Goal: Transaction & Acquisition: Purchase product/service

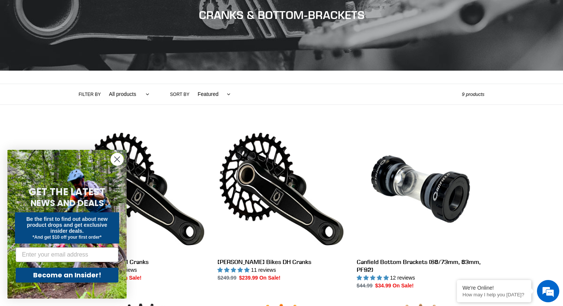
scroll to position [121, 0]
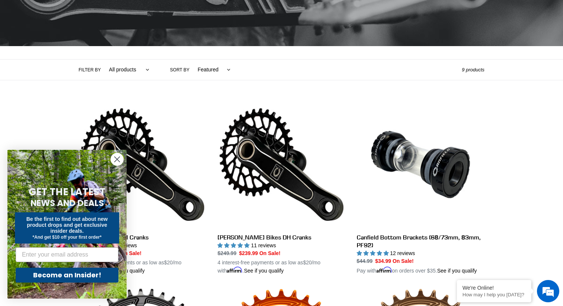
click at [113, 161] on circle "Close dialog" at bounding box center [117, 159] width 12 height 12
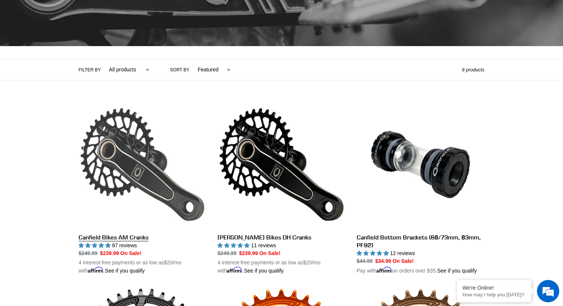
click at [135, 235] on link "Canfield Bikes AM Cranks" at bounding box center [143, 188] width 128 height 174
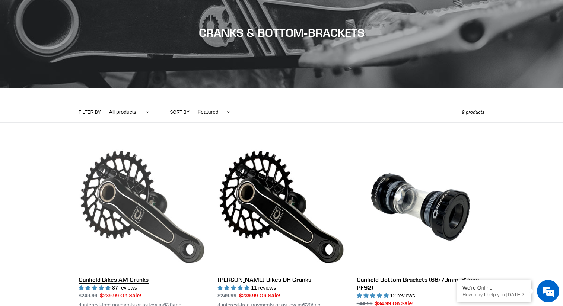
scroll to position [19, 0]
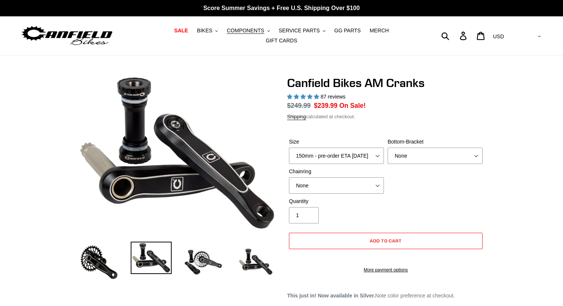
select select "highest-rating"
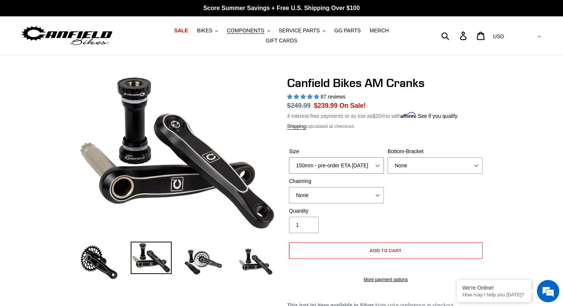
click at [328, 157] on select "150mm - pre-order ETA 9/30/25 155mm - pre-order ETA 9/30/25 160mm - pre-order E…" at bounding box center [336, 165] width 95 height 16
select select "165mm - pre-order ETA 9/30/25"
click at [289, 157] on select "150mm - pre-order ETA 9/30/25 155mm - pre-order ETA 9/30/25 160mm - pre-order E…" at bounding box center [336, 165] width 95 height 16
click at [418, 160] on select "None BSA Threaded 68/73mm Press Fit PF92" at bounding box center [434, 165] width 95 height 16
select select "BSA Threaded 68/73mm"
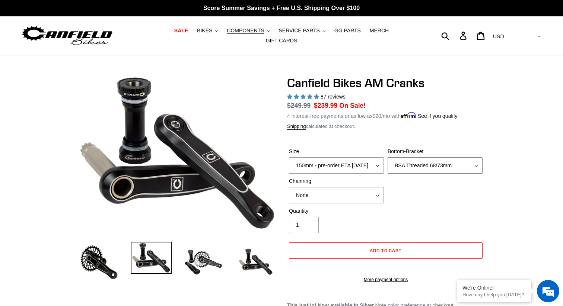
click at [387, 157] on select "None BSA Threaded 68/73mm Press Fit PF92" at bounding box center [434, 165] width 95 height 16
click at [360, 194] on select "None 30t Round (Boost 148) 30t Oval (Boost 148) 32t Round (Boost 148) 32t Oval …" at bounding box center [336, 195] width 95 height 16
click at [289, 187] on select "None 30t Round (Boost 148) 30t Oval (Boost 148) 32t Round (Boost 148) 32t Oval …" at bounding box center [336, 195] width 95 height 16
click at [365, 189] on select "None 30t Round (Boost 148) 30t Oval (Boost 148) 32t Round (Boost 148) 32t Oval …" at bounding box center [336, 195] width 95 height 16
click at [289, 187] on select "None 30t Round (Boost 148) 30t Oval (Boost 148) 32t Round (Boost 148) 32t Oval …" at bounding box center [336, 195] width 95 height 16
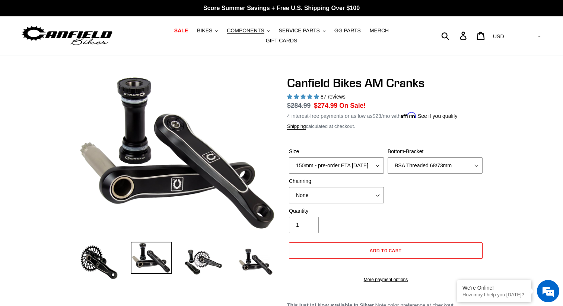
click at [333, 188] on select "None 30t Round (Boost 148) 30t Oval (Boost 148) 32t Round (Boost 148) 32t Oval …" at bounding box center [336, 195] width 95 height 16
select select "30t Round (Boost 148)"
click at [289, 187] on select "None 30t Round (Boost 148) 30t Oval (Boost 148) 32t Round (Boost 148) 32t Oval …" at bounding box center [336, 195] width 95 height 16
click at [97, 264] on img at bounding box center [99, 262] width 41 height 41
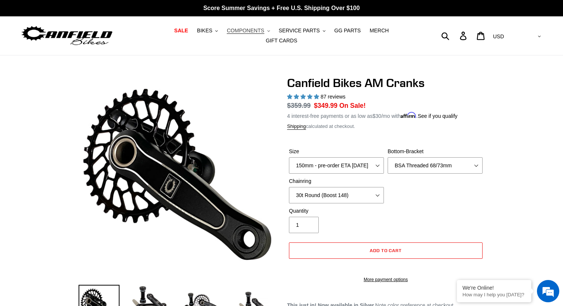
click at [223, 29] on button "COMPONENTS .cls-1{fill:#231f20}" at bounding box center [248, 31] width 50 height 10
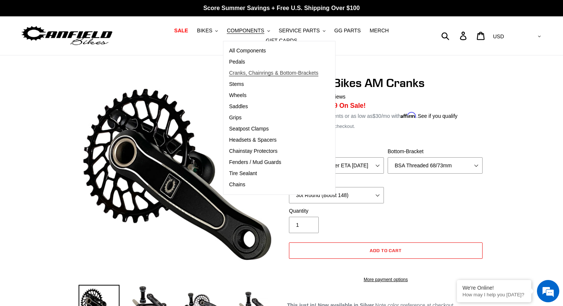
click at [229, 76] on span "Cranks, Chainrings & Bottom-Brackets" at bounding box center [273, 73] width 89 height 6
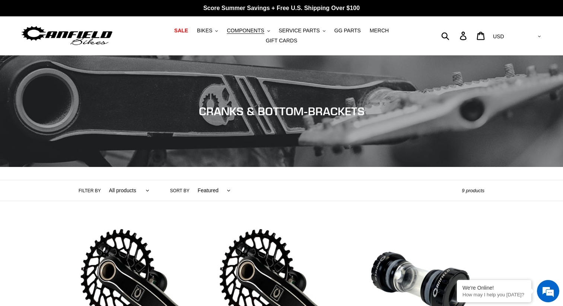
click at [133, 186] on select "All products Components Cranks" at bounding box center [127, 190] width 50 height 20
select select "/collections/cranks-chainrings/cranks"
click at [102, 180] on select "All products Components Cranks" at bounding box center [127, 190] width 50 height 20
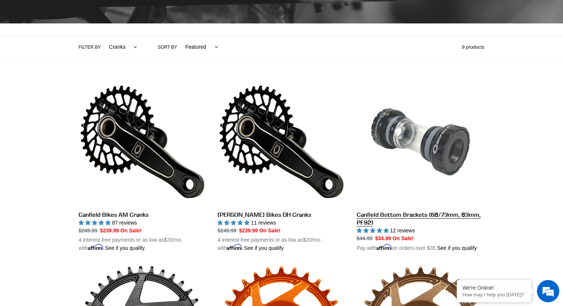
click at [462, 208] on link "Canfield Bottom Brackets (68/73mm, 83mm, PF92)" at bounding box center [420, 165] width 128 height 174
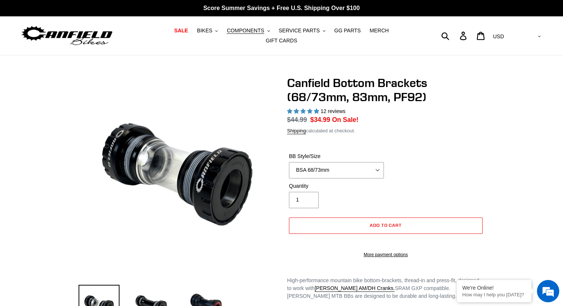
select select "highest-rating"
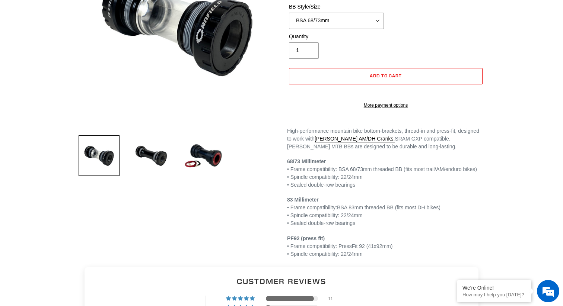
scroll to position [148, 0]
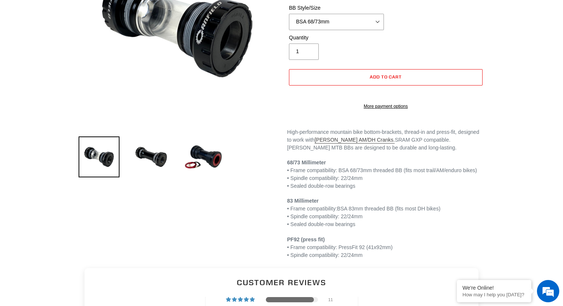
click at [362, 144] on link "Canfield AM/DH Cranks." at bounding box center [354, 140] width 80 height 7
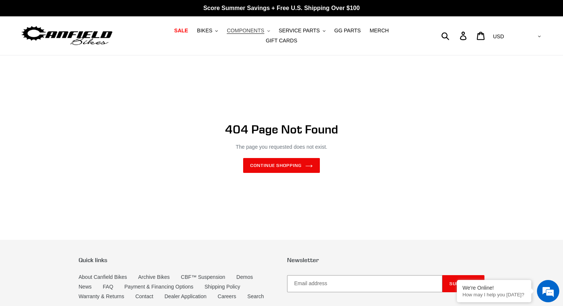
click at [229, 34] on span "COMPONENTS" at bounding box center [245, 31] width 37 height 6
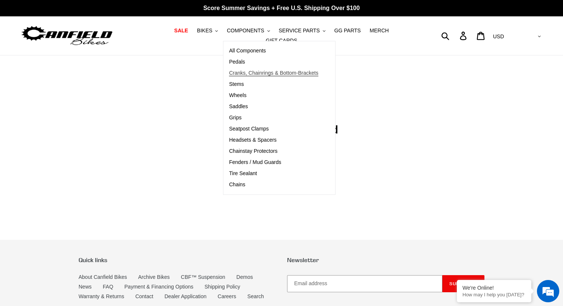
click at [229, 76] on span "Cranks, Chainrings & Bottom-Brackets" at bounding box center [273, 73] width 89 height 6
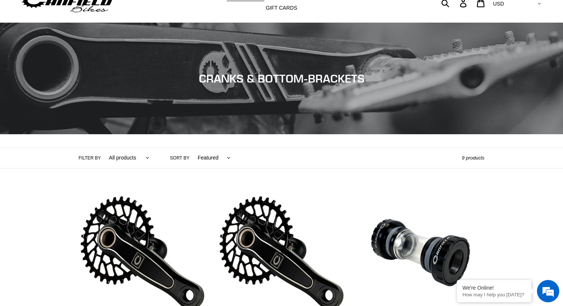
scroll to position [106, 0]
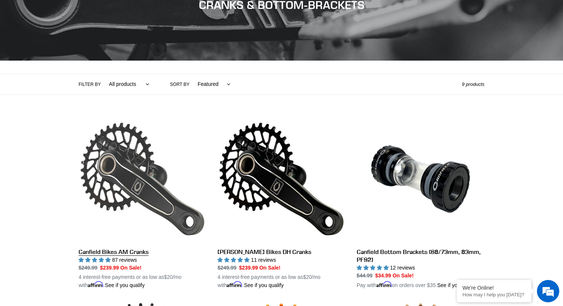
click at [138, 208] on link "Canfield Bikes AM Cranks" at bounding box center [143, 202] width 128 height 174
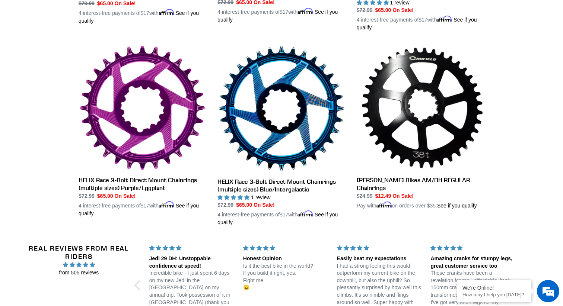
scroll to position [723, 0]
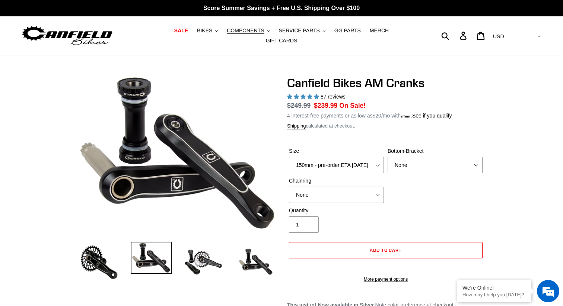
select select "highest-rating"
